Goal: Task Accomplishment & Management: Use online tool/utility

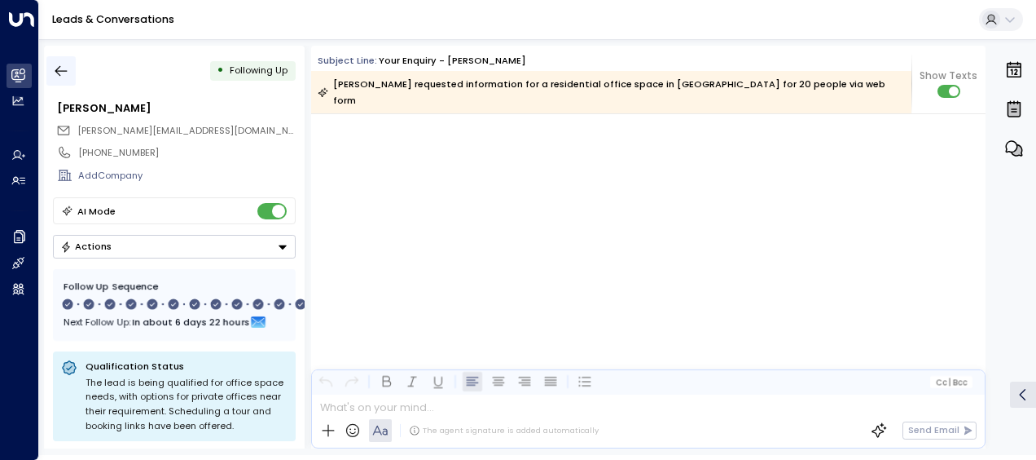
scroll to position [10821, 0]
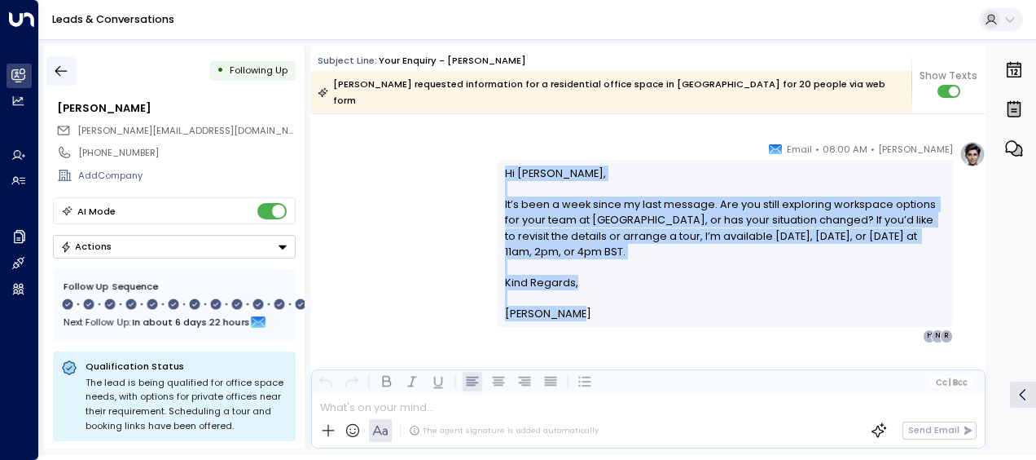
click at [64, 69] on icon "button" at bounding box center [61, 71] width 16 height 16
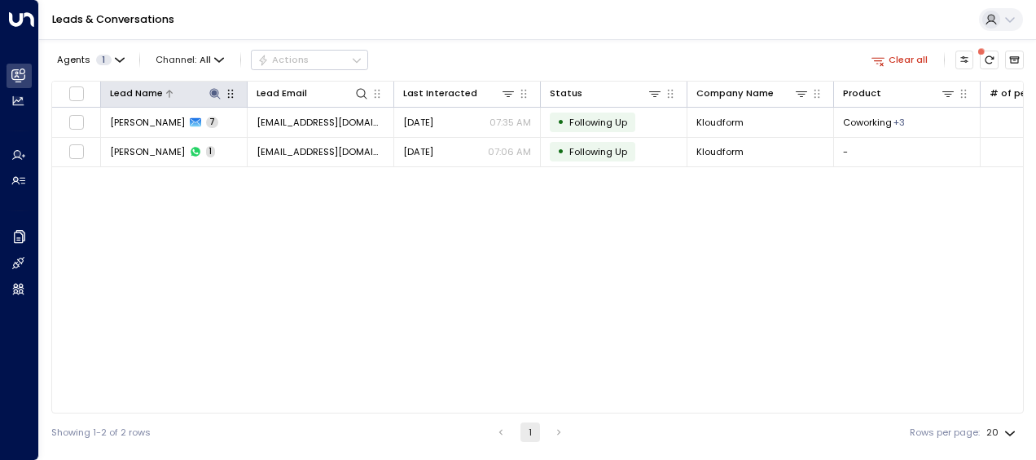
click at [213, 90] on icon at bounding box center [214, 93] width 11 height 11
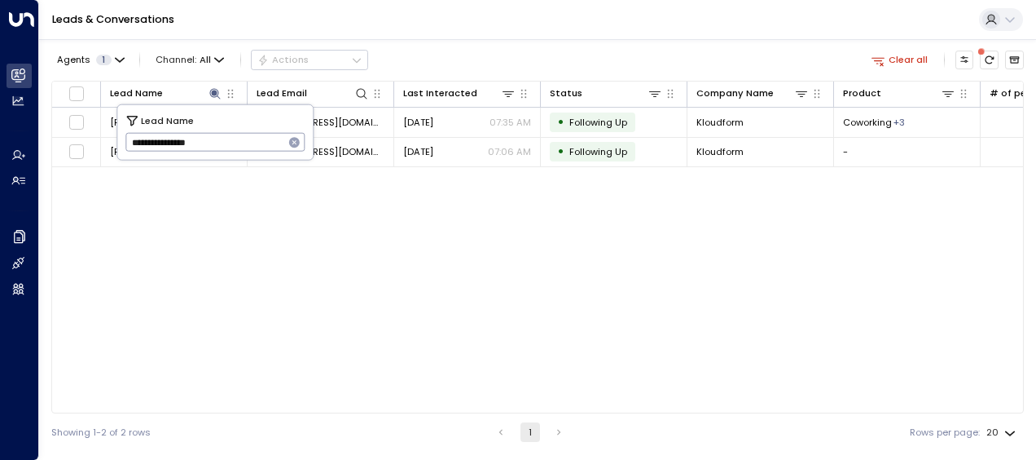
drag, startPoint x: 132, startPoint y: 139, endPoint x: 257, endPoint y: 145, distance: 125.6
click at [257, 145] on input "**********" at bounding box center [204, 142] width 159 height 27
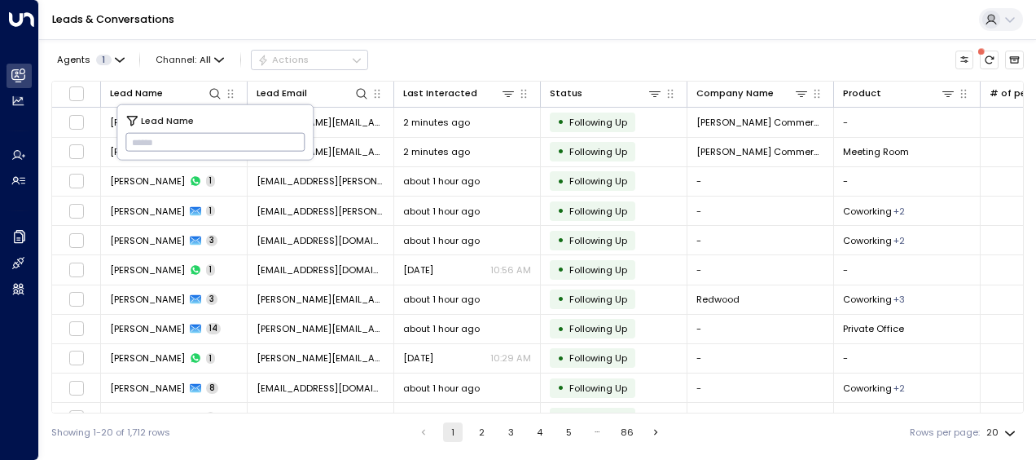
type input "**********"
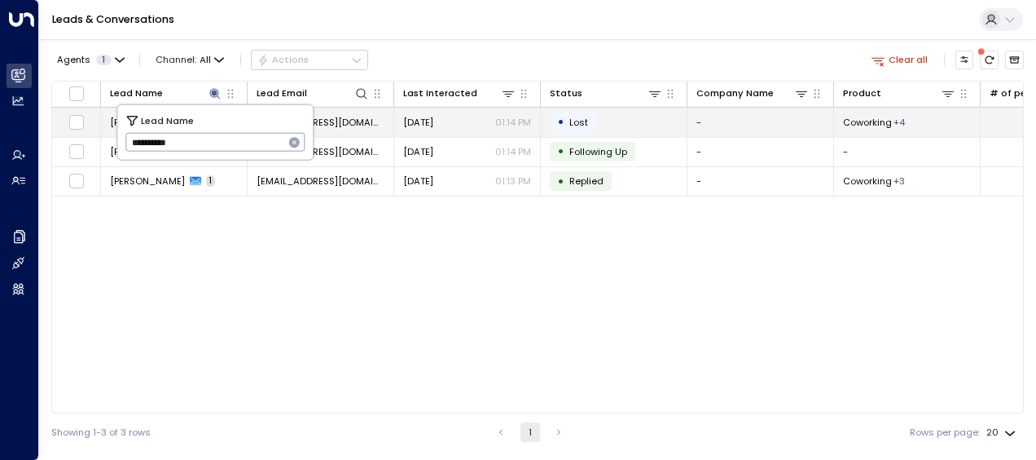
click at [350, 117] on span "[EMAIL_ADDRESS][DOMAIN_NAME]" at bounding box center [321, 122] width 128 height 13
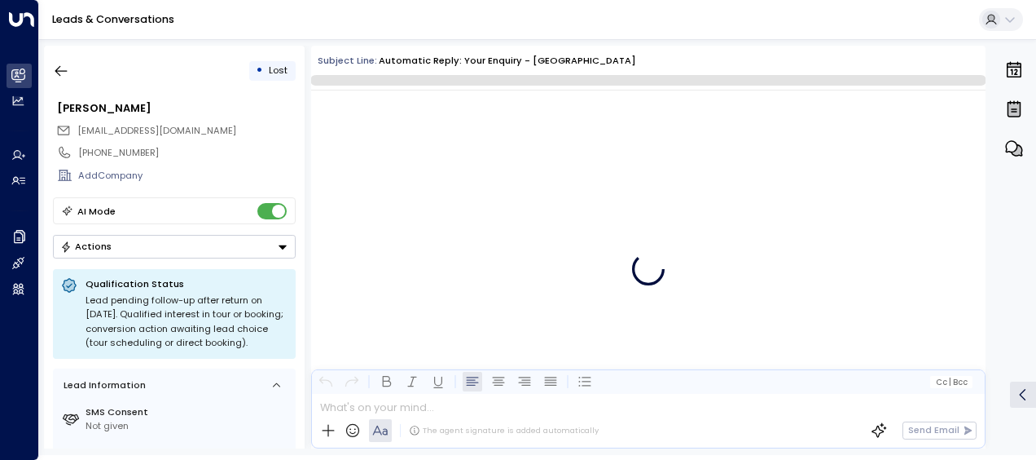
scroll to position [538, 0]
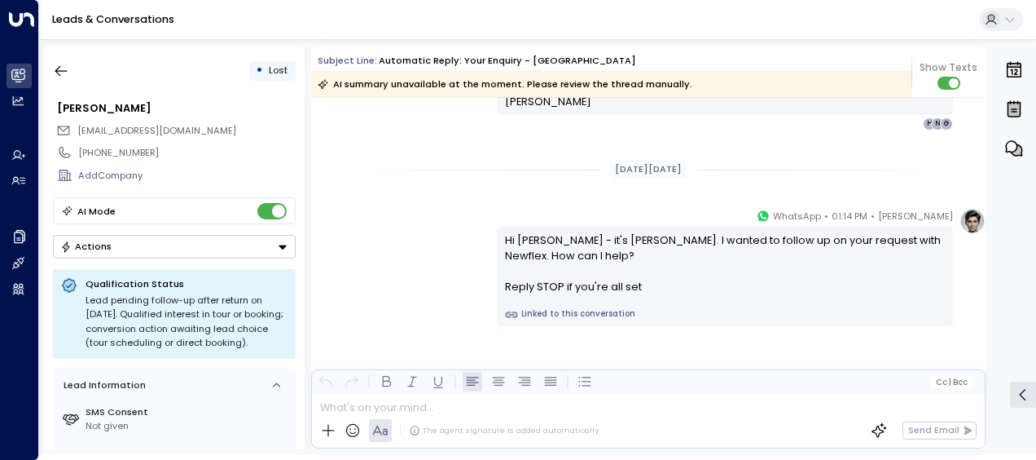
click at [388, 208] on div "[PERSON_NAME] • 01:14 PM • WhatsApp Hi [PERSON_NAME] - it's [PERSON_NAME]. I wa…" at bounding box center [648, 267] width 675 height 118
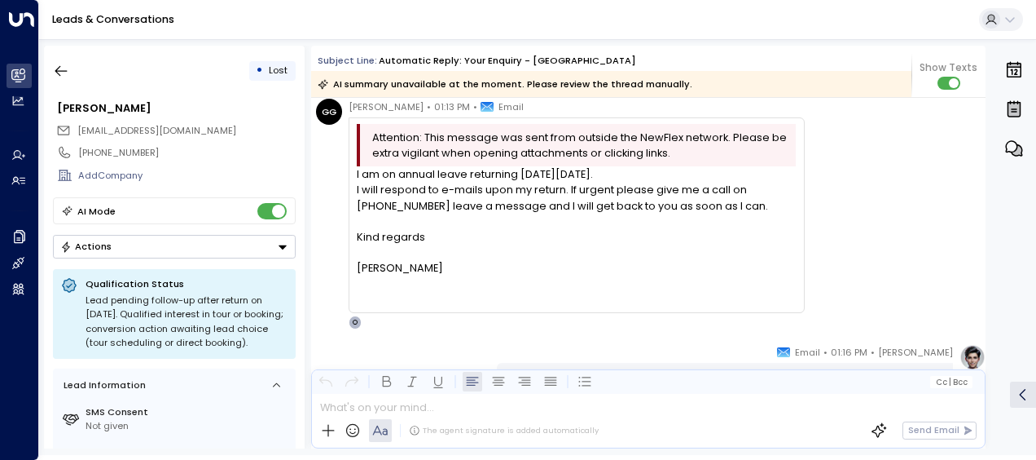
scroll to position [57, 0]
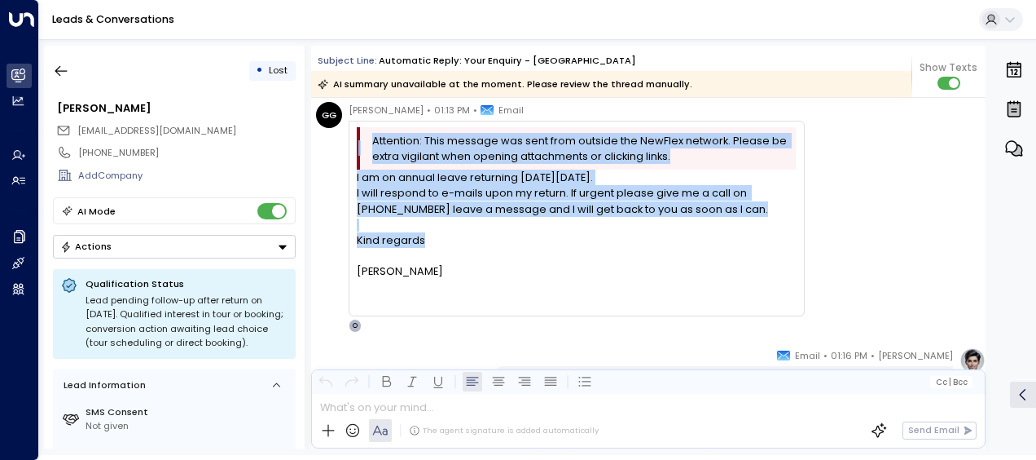
drag, startPoint x: 979, startPoint y: 167, endPoint x: 979, endPoint y: 257, distance: 90.4
click at [979, 257] on div "[PERSON_NAME] • 01:13 PM • Email Attention: This message was sent from outside …" at bounding box center [651, 217] width 670 height 231
drag, startPoint x: 979, startPoint y: 257, endPoint x: 929, endPoint y: 190, distance: 84.4
click at [929, 190] on div "[PERSON_NAME] • 01:13 PM • Email Attention: This message was sent from outside …" at bounding box center [651, 217] width 670 height 231
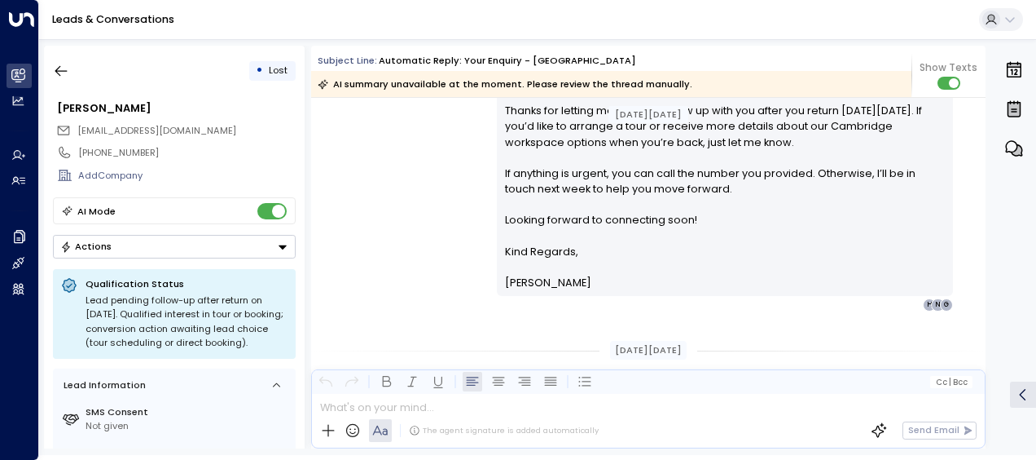
scroll to position [546, 0]
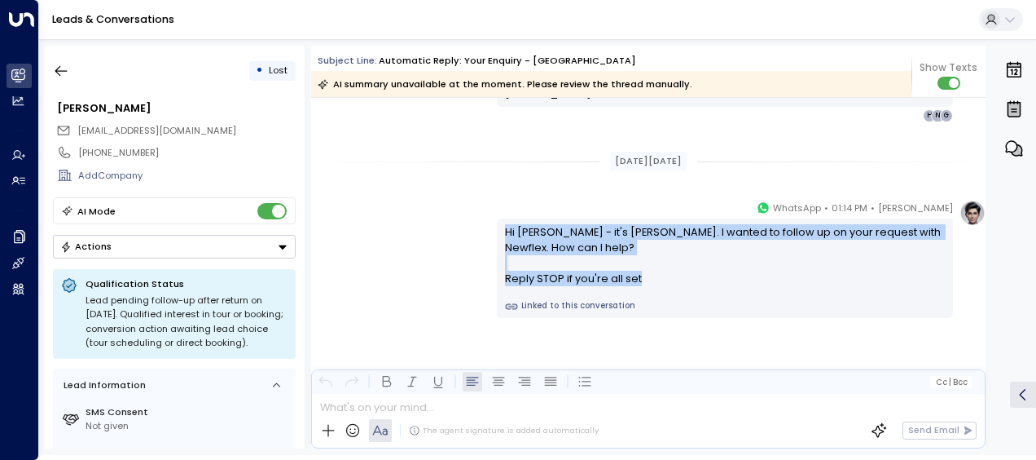
drag, startPoint x: 503, startPoint y: 231, endPoint x: 657, endPoint y: 310, distance: 172.7
click at [657, 310] on div "Hi [PERSON_NAME] - it's [PERSON_NAME]. I wanted to follow up on your request wi…" at bounding box center [725, 267] width 456 height 99
drag, startPoint x: 657, startPoint y: 310, endPoint x: 543, endPoint y: 279, distance: 118.2
copy div "Hi [PERSON_NAME] - it's [PERSON_NAME]. I wanted to follow up on your request wi…"
click at [65, 65] on icon "button" at bounding box center [61, 71] width 16 height 16
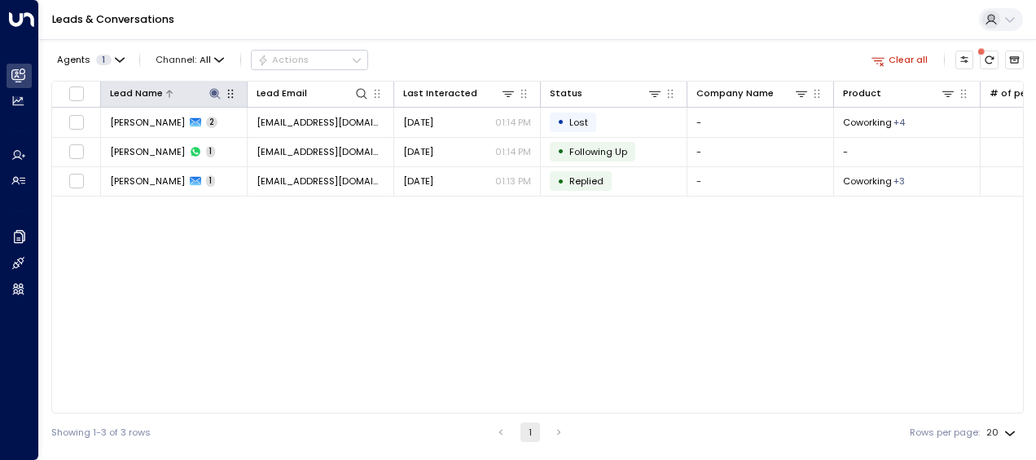
click at [212, 90] on icon at bounding box center [215, 93] width 13 height 13
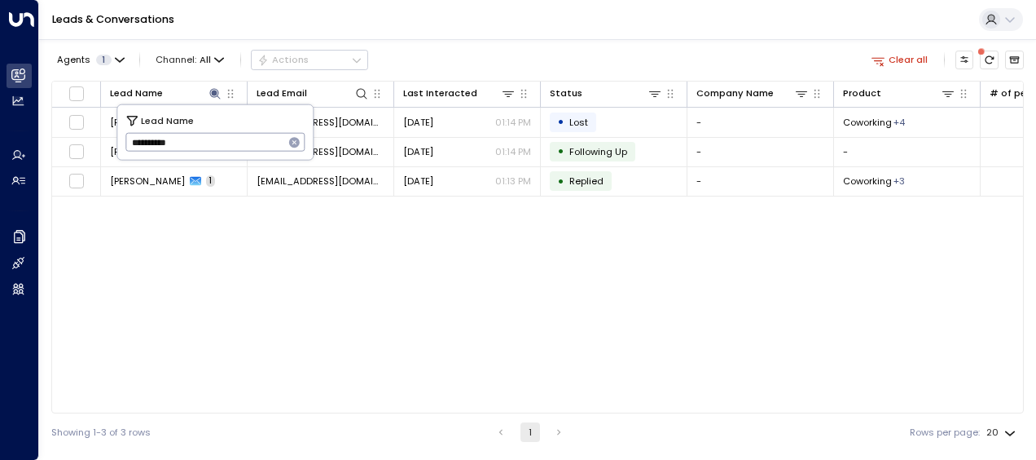
drag, startPoint x: 131, startPoint y: 142, endPoint x: 211, endPoint y: 152, distance: 80.5
click at [211, 152] on input "**********" at bounding box center [204, 142] width 159 height 27
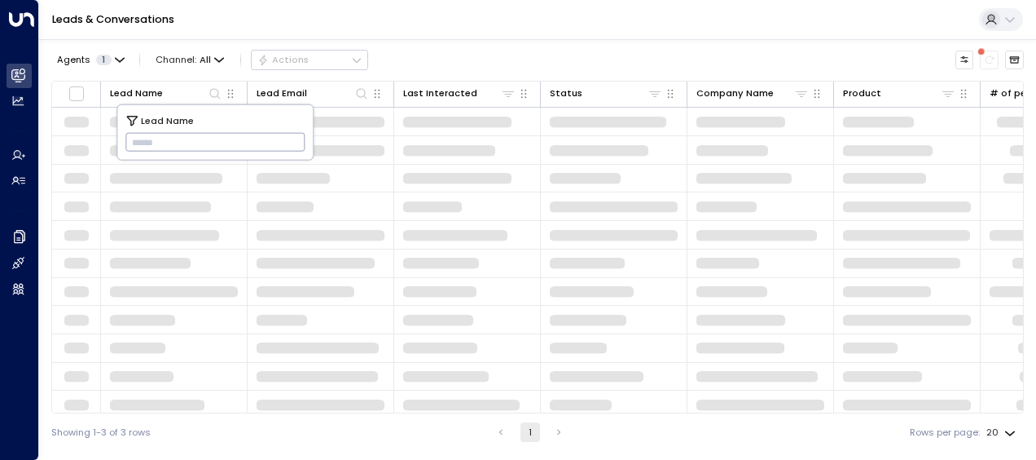
click at [131, 138] on input "text" at bounding box center [215, 142] width 180 height 27
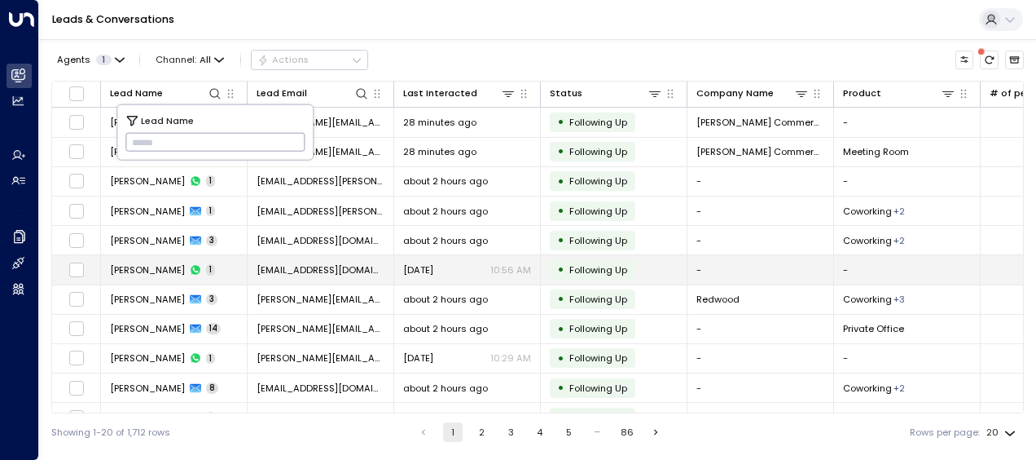
type input "**********"
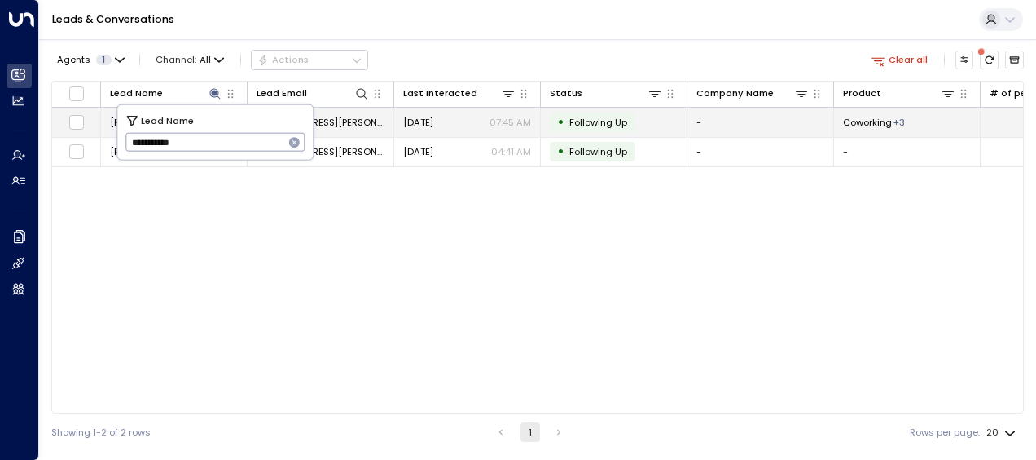
click at [332, 120] on span "[EMAIL_ADDRESS][PERSON_NAME][DOMAIN_NAME]" at bounding box center [321, 122] width 128 height 13
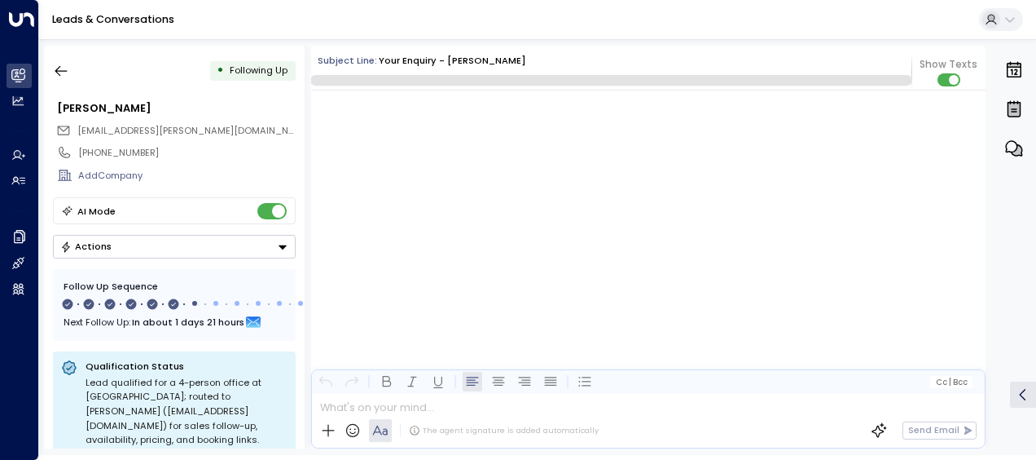
scroll to position [3522, 0]
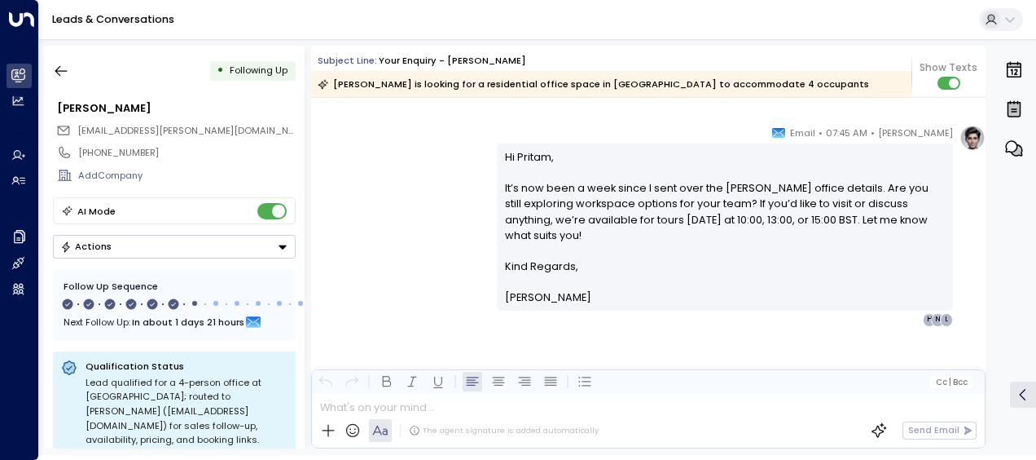
click at [569, 183] on p "Hi [PERSON_NAME], It’s now been a week since I sent over the [PERSON_NAME] offi…" at bounding box center [725, 203] width 441 height 109
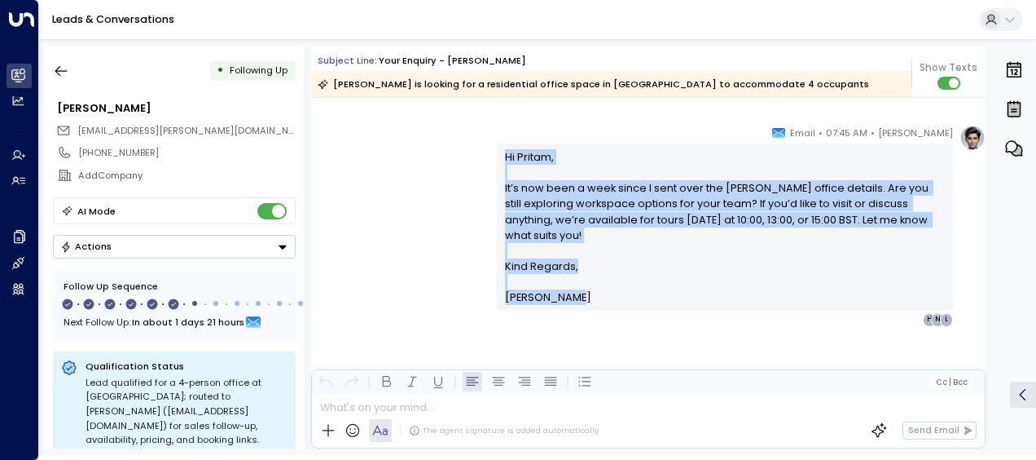
drag, startPoint x: 502, startPoint y: 153, endPoint x: 572, endPoint y: 297, distance: 159.6
click at [572, 297] on div "Hi [PERSON_NAME], It’s now been a week since I sent over the [PERSON_NAME] offi…" at bounding box center [725, 227] width 441 height 156
drag, startPoint x: 572, startPoint y: 297, endPoint x: 517, endPoint y: 210, distance: 102.6
copy div "Hi [PERSON_NAME], It’s now been a week since I sent over the [PERSON_NAME] offi…"
click at [65, 67] on icon "button" at bounding box center [61, 71] width 16 height 16
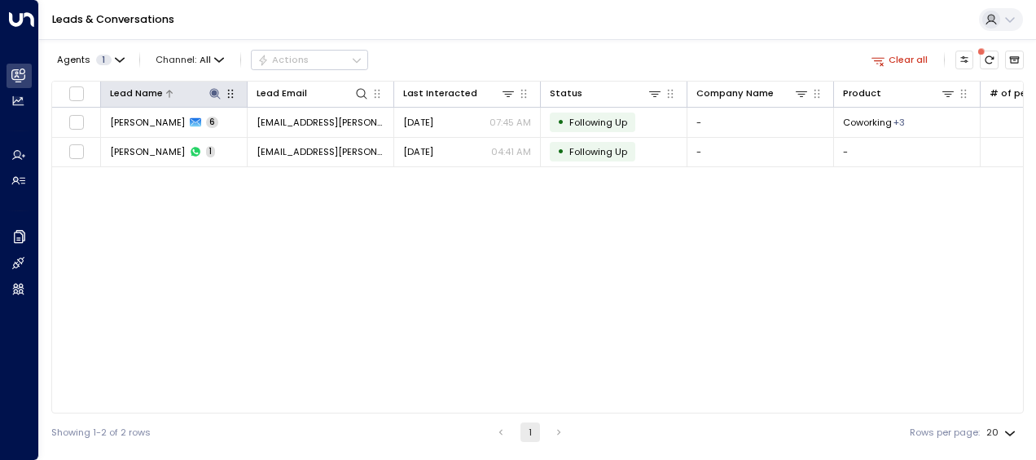
click at [213, 90] on icon at bounding box center [215, 93] width 13 height 13
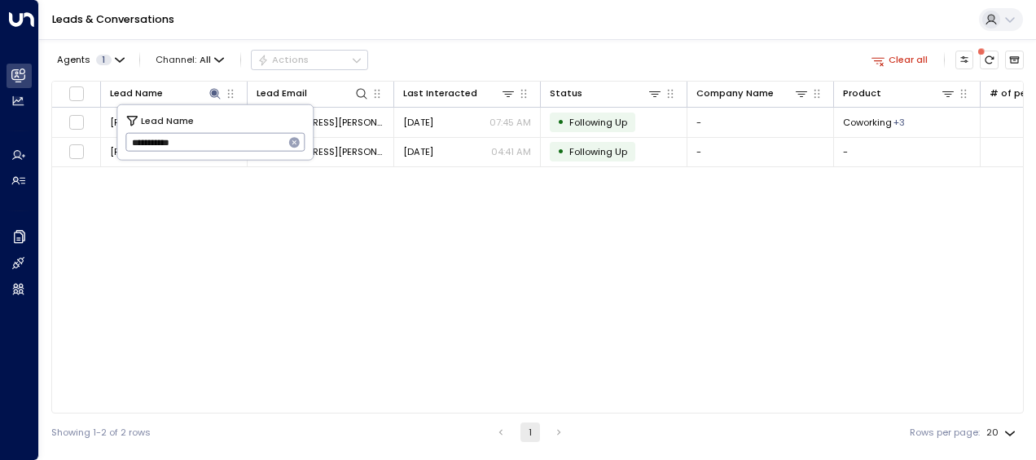
drag, startPoint x: 130, startPoint y: 143, endPoint x: 210, endPoint y: 143, distance: 79.9
click at [210, 143] on input "**********" at bounding box center [204, 142] width 159 height 27
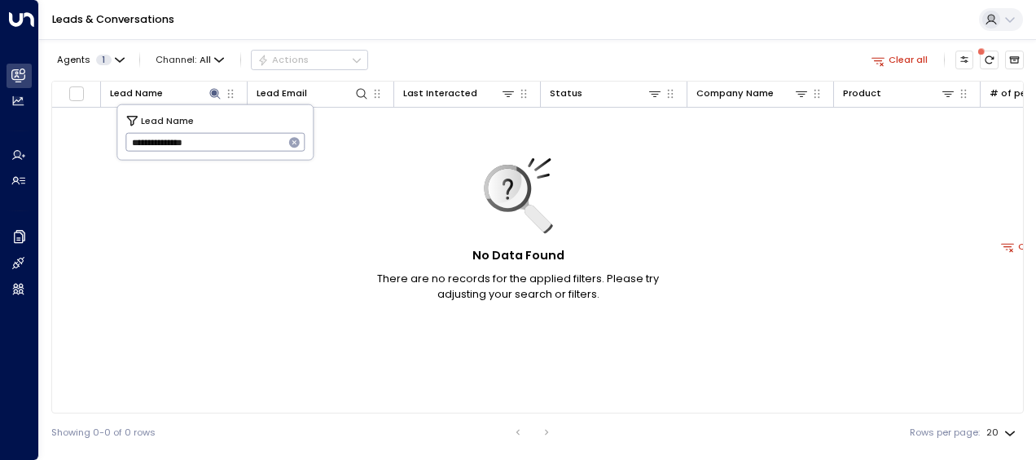
type input "**********"
